Goal: Find contact information: Find contact information

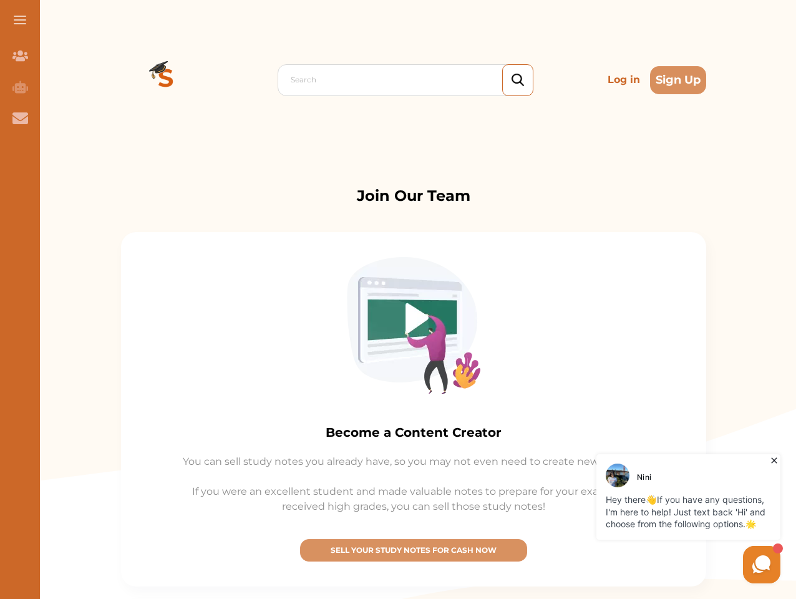
click at [398, 299] on img at bounding box center [413, 325] width 133 height 137
click at [20, 20] on span at bounding box center [20, 19] width 12 height 1
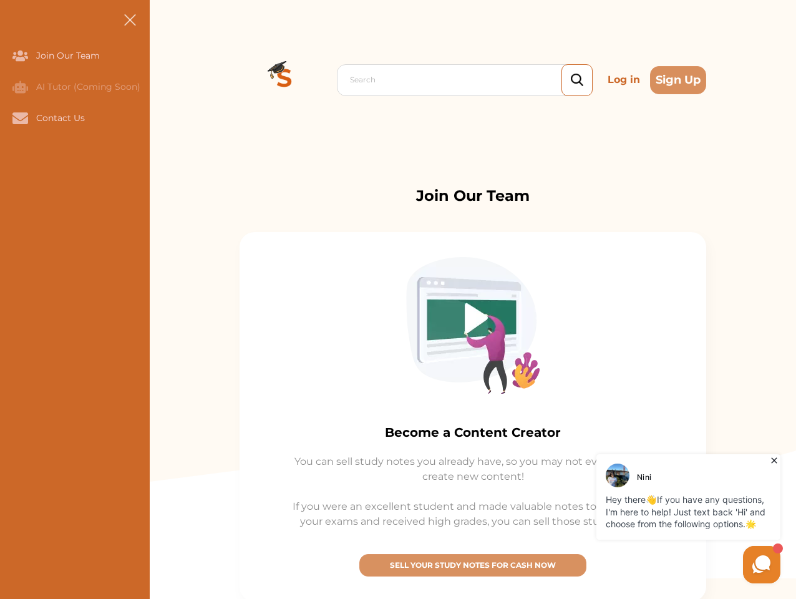
click at [20, 55] on icon "Join Our Team" at bounding box center [20, 55] width 16 height 11
click at [20, 87] on icon "AI Tutor (Coming Soon)" at bounding box center [20, 86] width 16 height 12
click at [20, 118] on icon "Contact Us" at bounding box center [20, 117] width 16 height 11
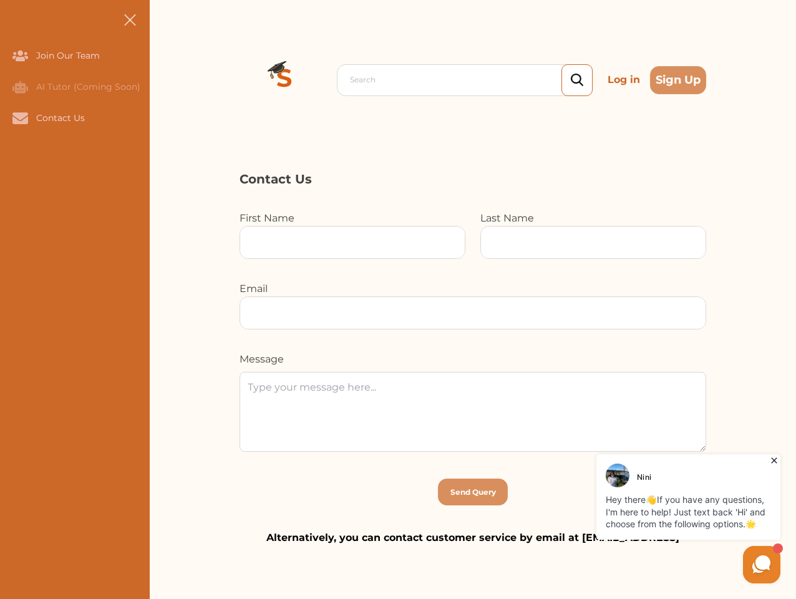
click at [166, 80] on div "Search Log in Sign Up Search Log in Sign Up" at bounding box center [473, 80] width 646 height 160
click at [623, 80] on p "Log in" at bounding box center [623, 79] width 42 height 25
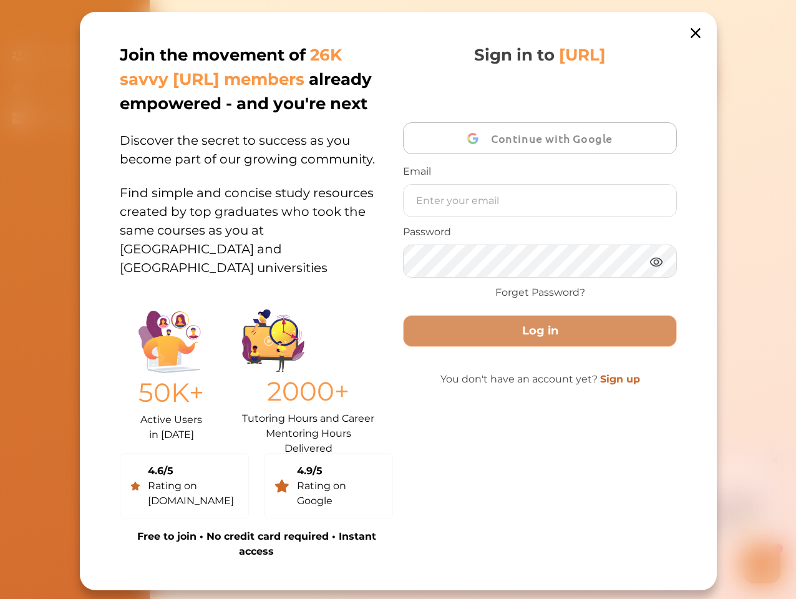
click at [678, 80] on div "Join the movement of 26K savvy [URL] members already empowered - and you're nex…" at bounding box center [398, 301] width 637 height 578
click at [413, 550] on div "Sign in to [URL] Continue with Google Email Password Forget Password? Log in Yo…" at bounding box center [539, 301] width 273 height 516
